Goal: Task Accomplishment & Management: Use online tool/utility

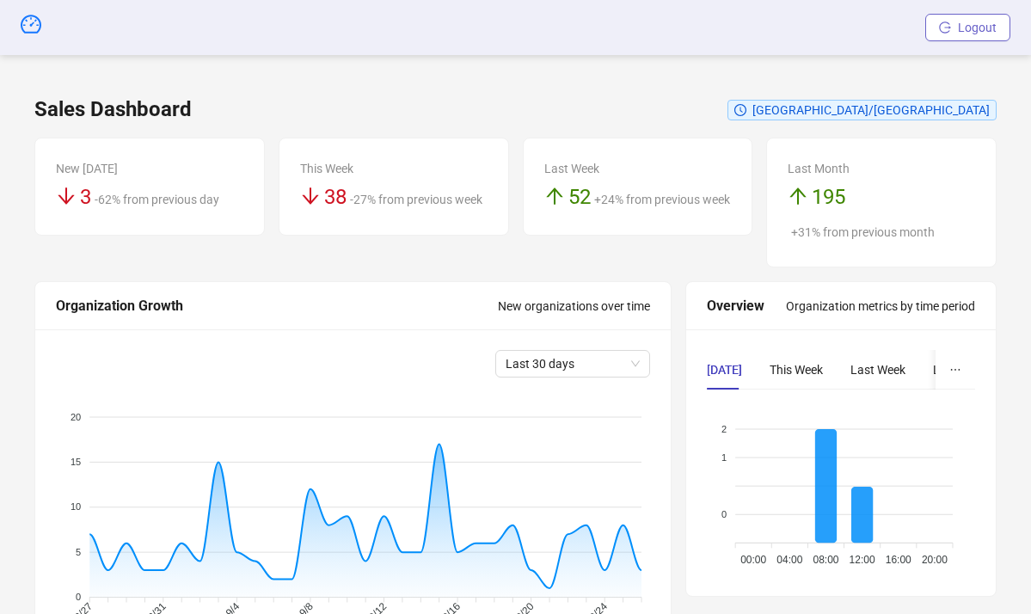
click at [951, 31] on icon "logout" at bounding box center [945, 27] width 12 height 12
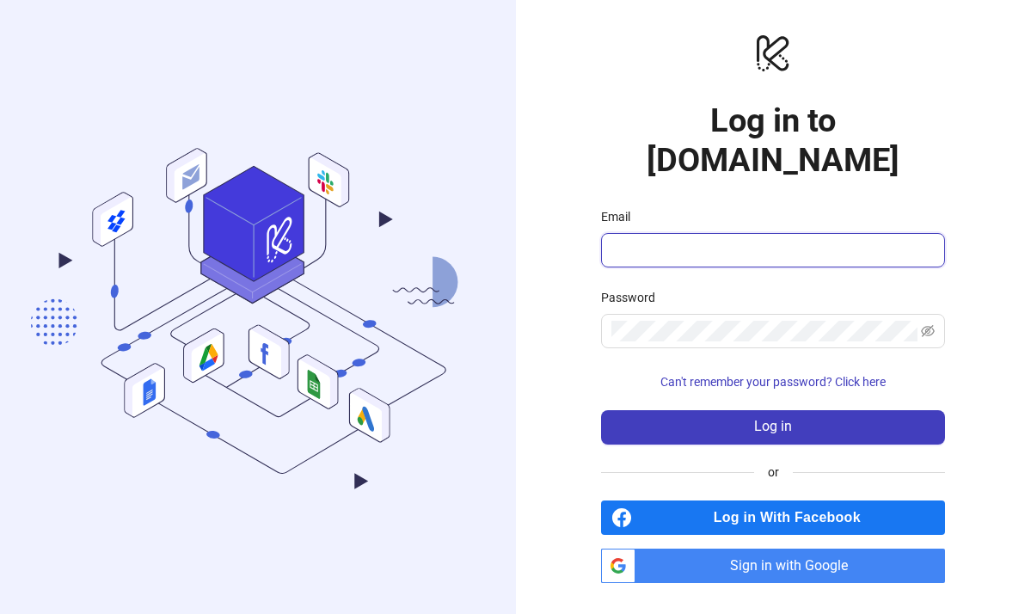
click at [786, 240] on input "Email" at bounding box center [771, 250] width 320 height 21
type input "**********"
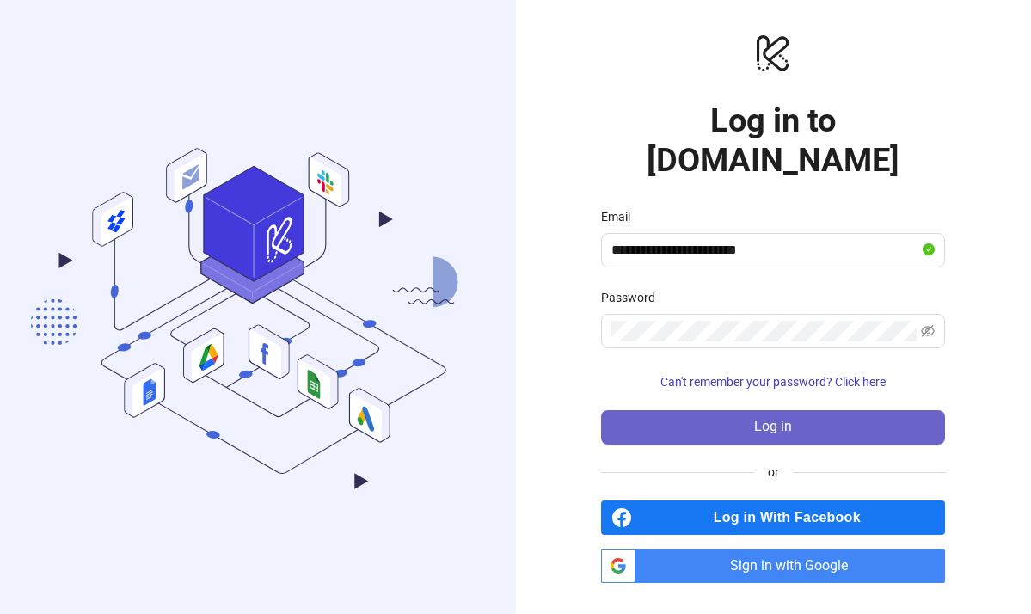
click at [655, 410] on button "Log in" at bounding box center [773, 427] width 344 height 34
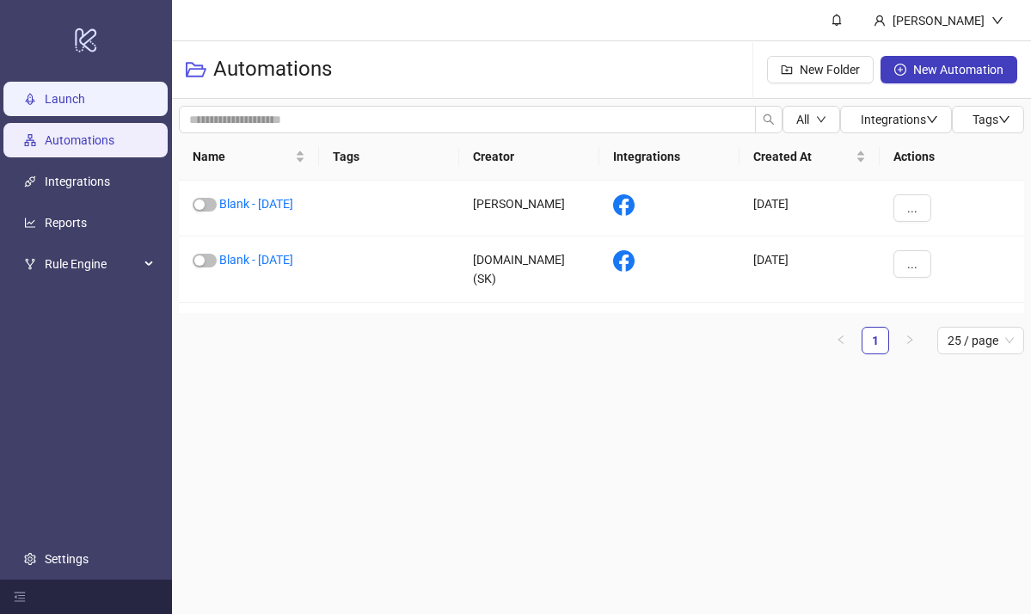
click at [49, 96] on link "Launch" at bounding box center [65, 99] width 40 height 14
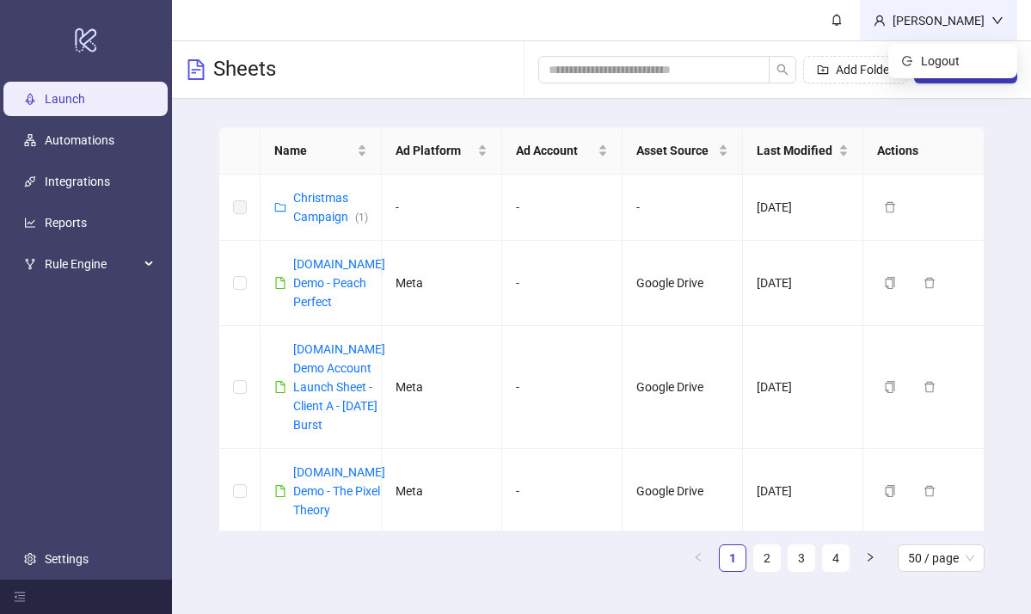
click at [951, 20] on div "[PERSON_NAME]" at bounding box center [939, 20] width 106 height 19
click at [933, 71] on li "Logout" at bounding box center [953, 61] width 122 height 28
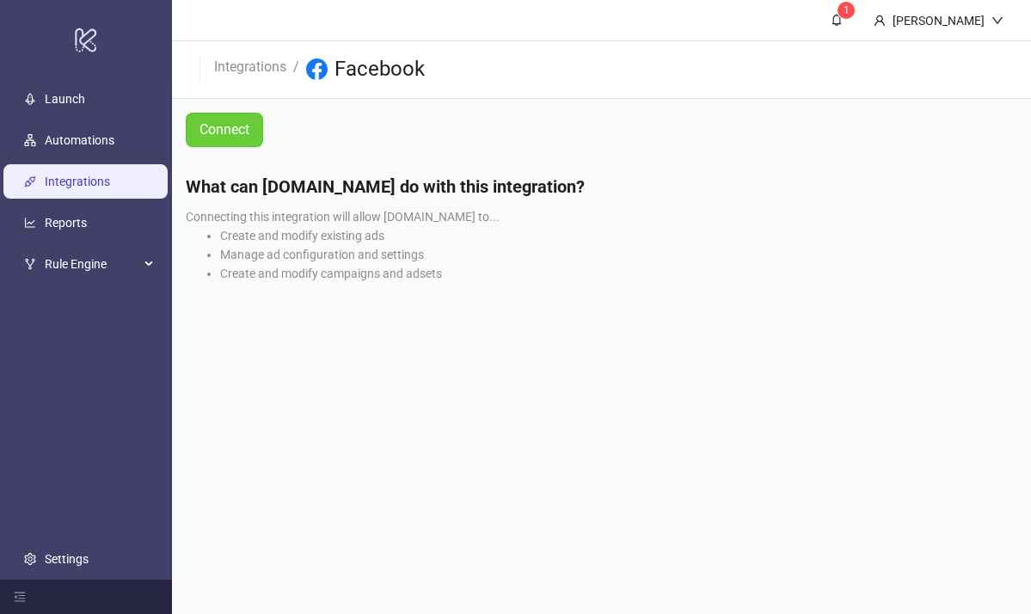
click at [223, 133] on span "Connect" at bounding box center [224, 129] width 50 height 21
click at [214, 134] on span "Connect" at bounding box center [224, 129] width 50 height 21
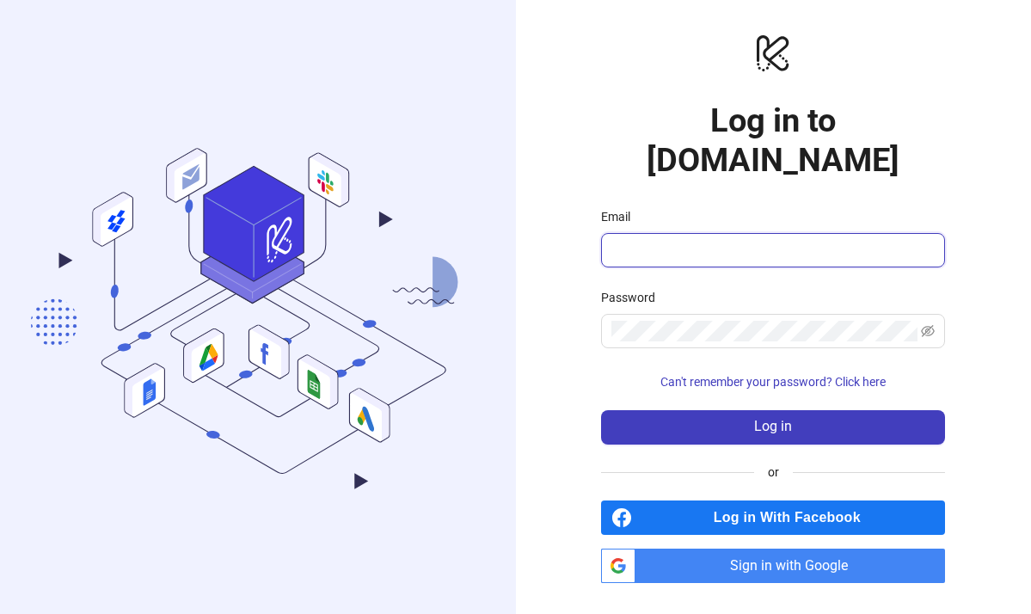
click at [658, 240] on input "Email" at bounding box center [771, 250] width 320 height 21
type input "**********"
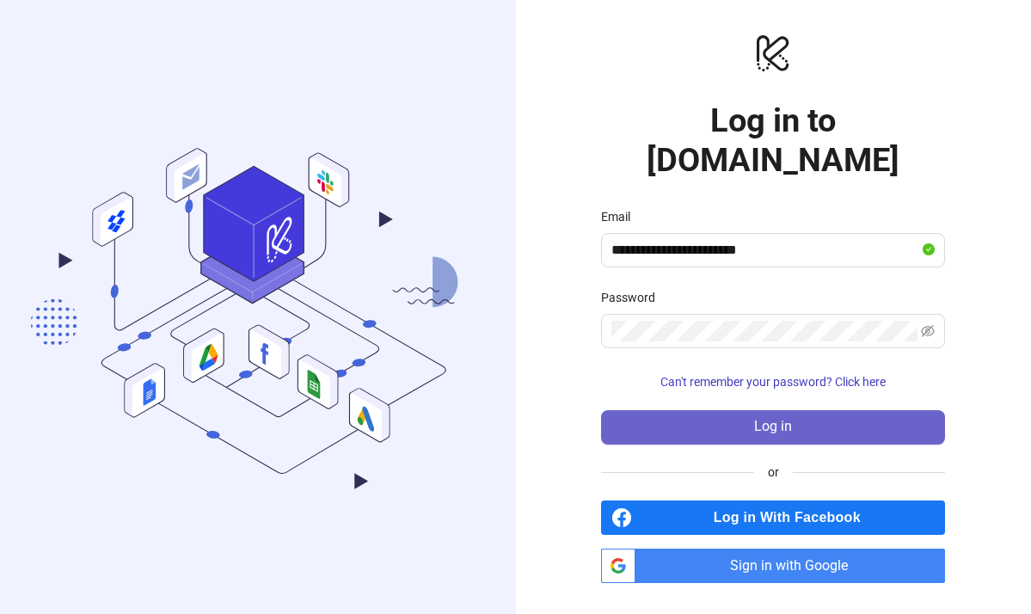
click at [679, 410] on button "Log in" at bounding box center [773, 427] width 344 height 34
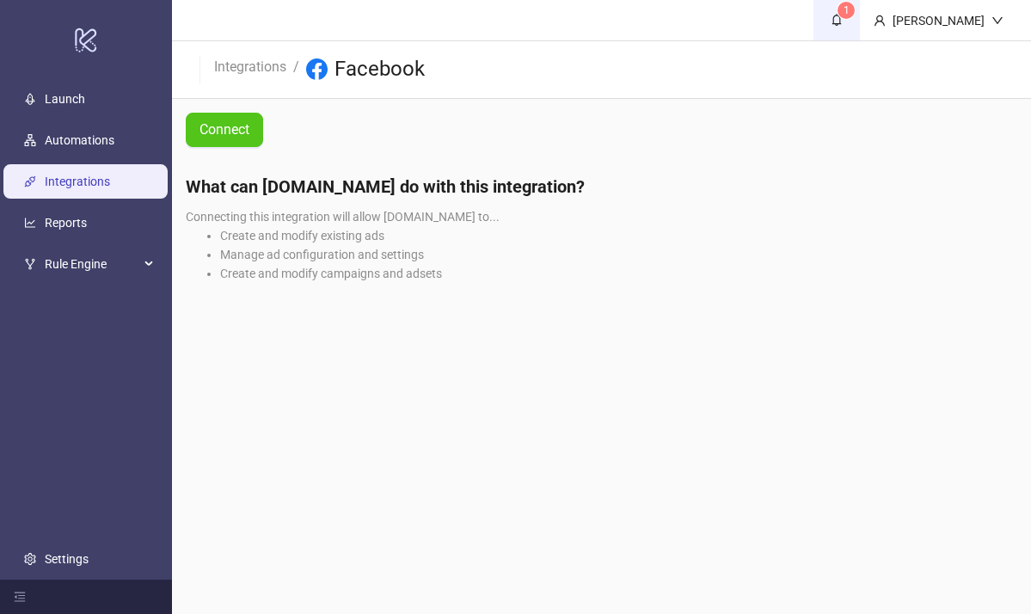
click at [849, 14] on span "1" at bounding box center [846, 10] width 6 height 12
click at [224, 138] on span "Connect" at bounding box center [224, 129] width 50 height 21
click at [946, 23] on div "[PERSON_NAME]" at bounding box center [939, 20] width 106 height 19
click at [947, 71] on li "Logout" at bounding box center [953, 61] width 122 height 28
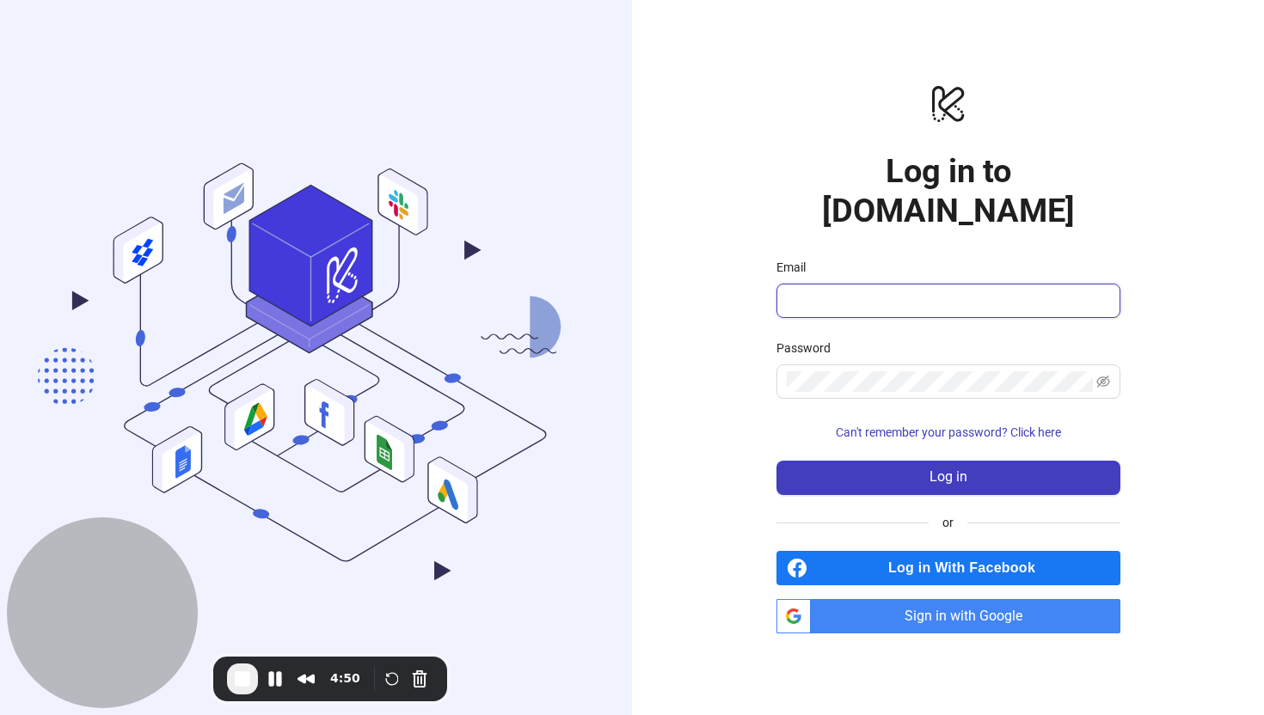
click at [858, 291] on input "Email" at bounding box center [947, 301] width 320 height 21
type input "**********"
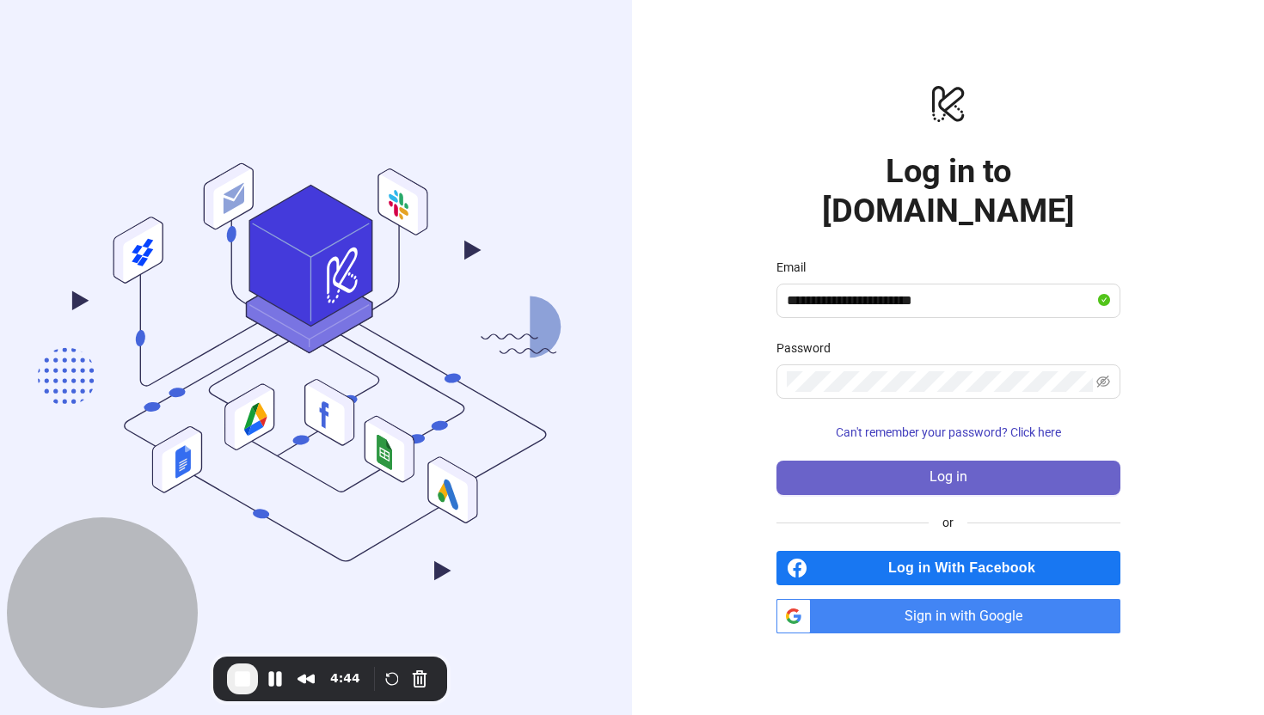
click at [936, 469] on span "Log in" at bounding box center [948, 476] width 38 height 15
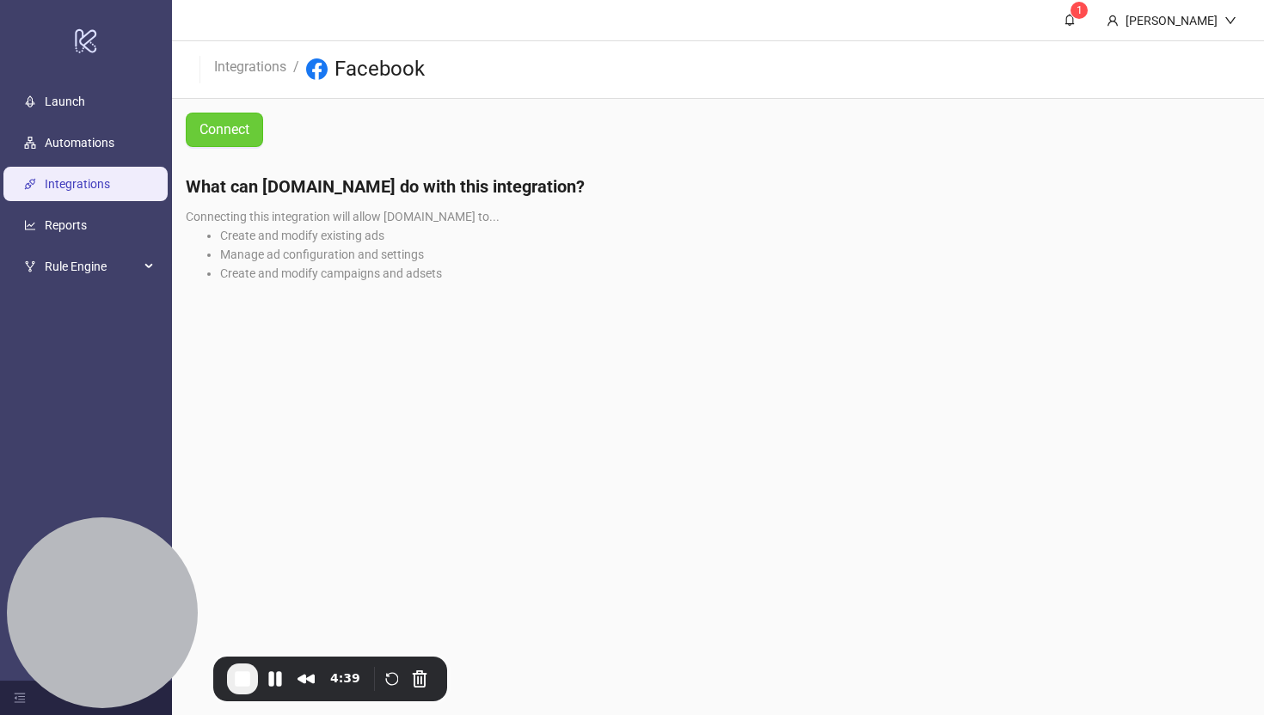
click at [227, 126] on span "Connect" at bounding box center [224, 129] width 50 height 21
